Goal: Find contact information: Find contact information

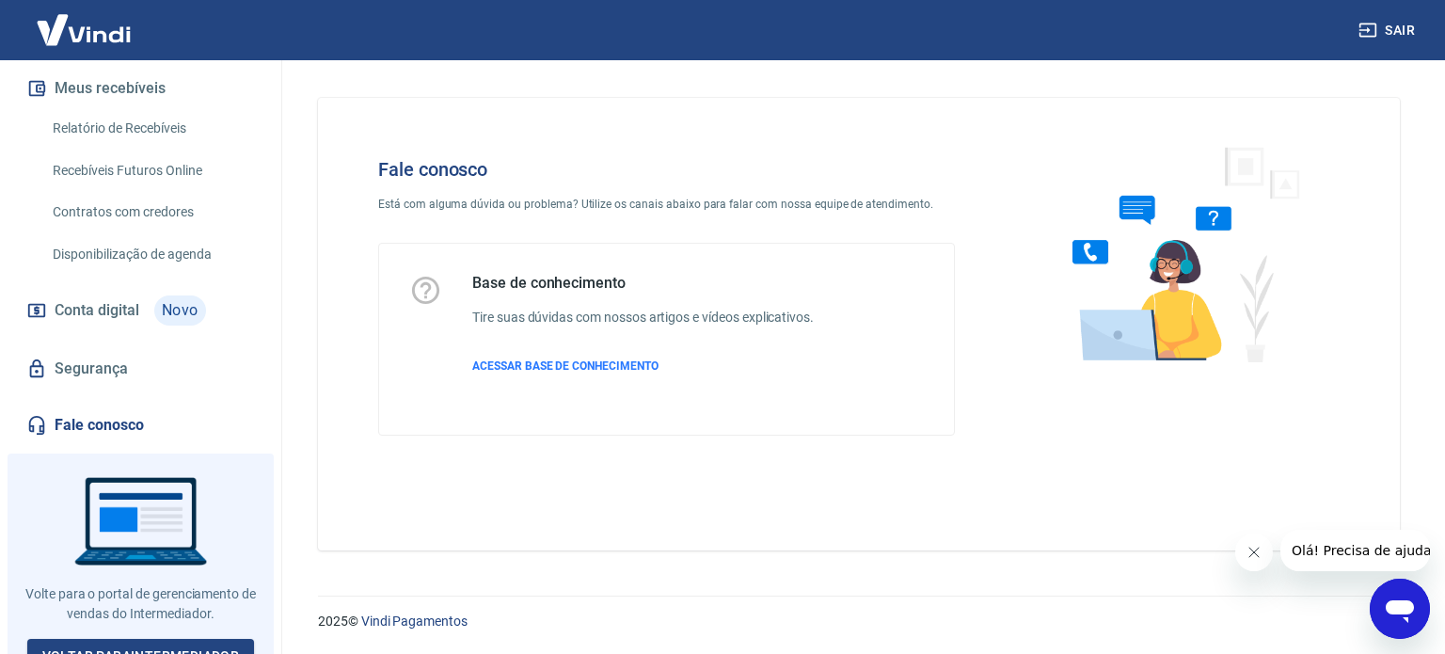
scroll to position [376, 0]
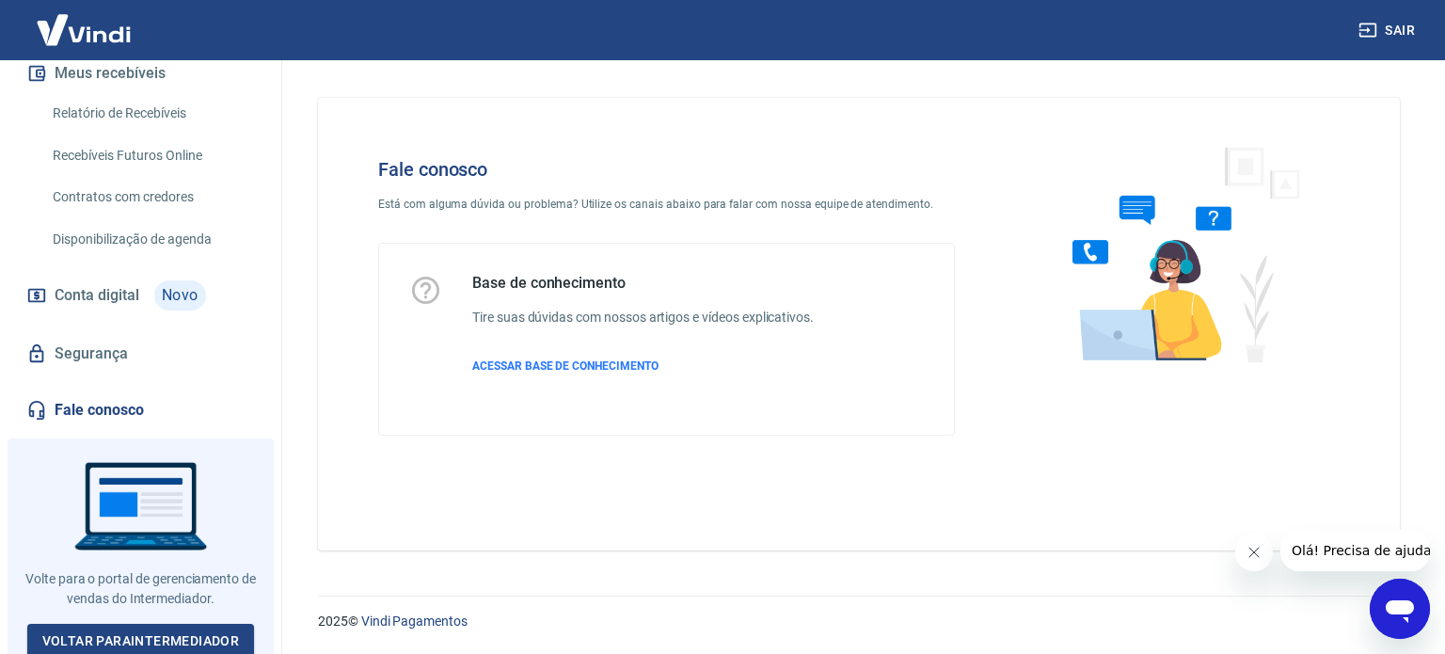
click at [95, 409] on link "Fale conosco" at bounding box center [141, 409] width 236 height 41
click at [121, 29] on img at bounding box center [84, 29] width 122 height 57
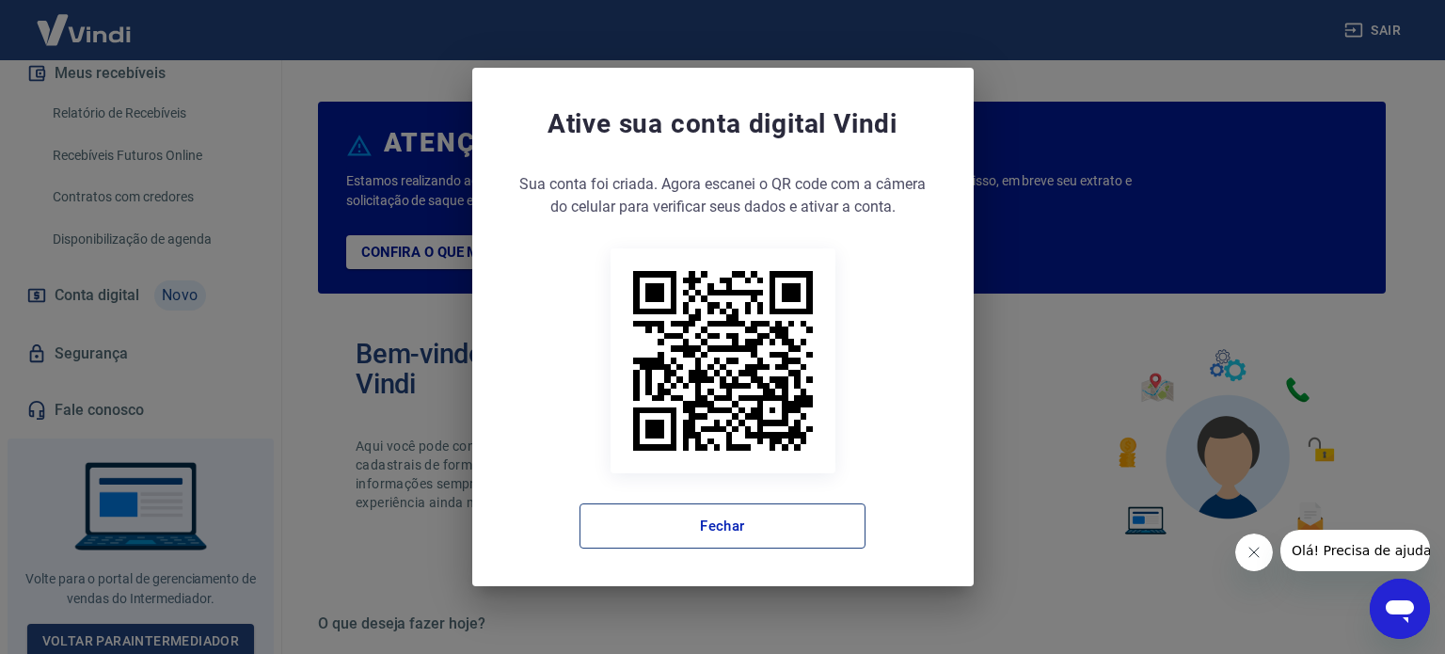
click at [773, 547] on button "Fechar" at bounding box center [722, 525] width 286 height 45
